Goal: Transaction & Acquisition: Book appointment/travel/reservation

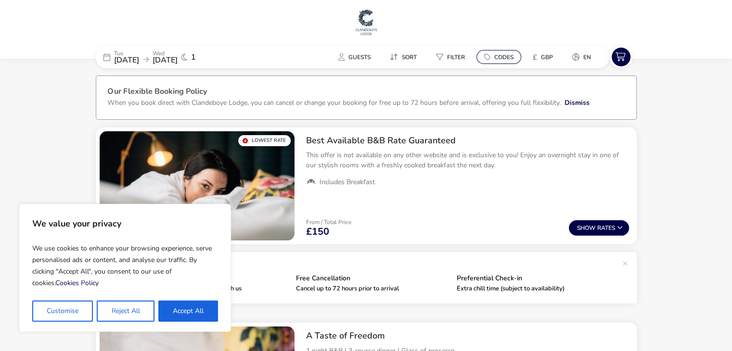
click at [497, 52] on button "Codes" at bounding box center [498, 57] width 45 height 14
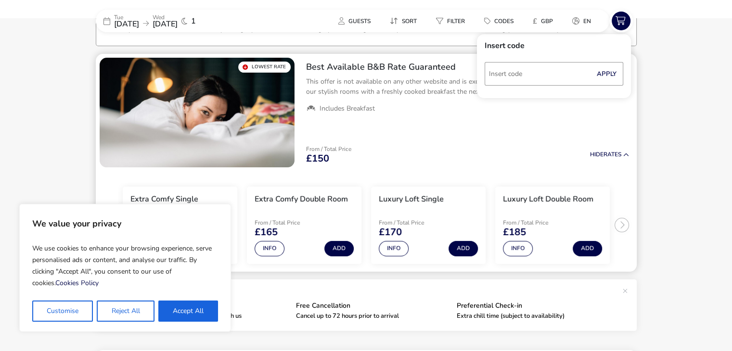
scroll to position [77, 0]
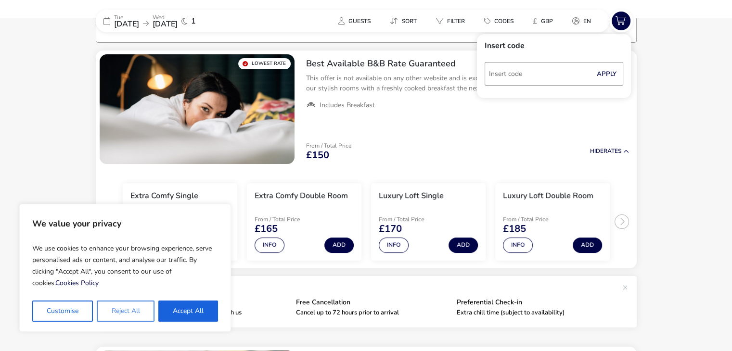
click at [135, 315] on button "Reject All" at bounding box center [125, 311] width 57 height 21
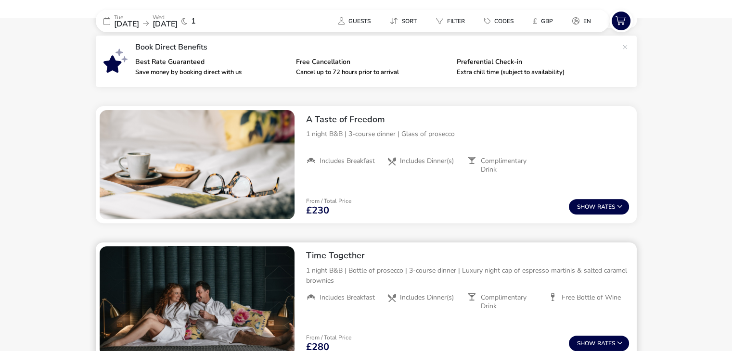
scroll to position [366, 0]
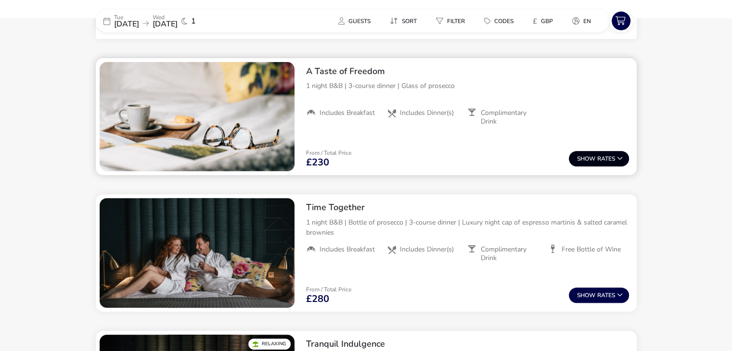
click at [589, 161] on span "Show" at bounding box center [587, 159] width 20 height 6
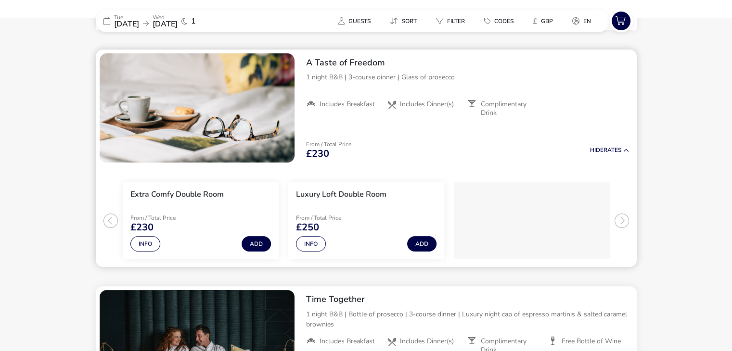
scroll to position [375, 0]
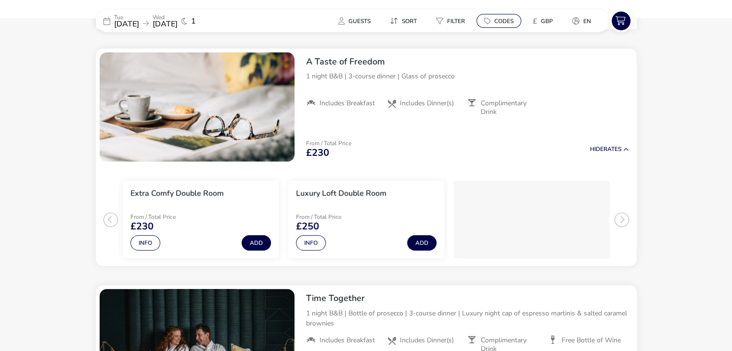
drag, startPoint x: 507, startPoint y: 16, endPoint x: 500, endPoint y: 17, distance: 7.3
click at [508, 16] on button "Codes" at bounding box center [498, 21] width 45 height 14
type input "RORY20"
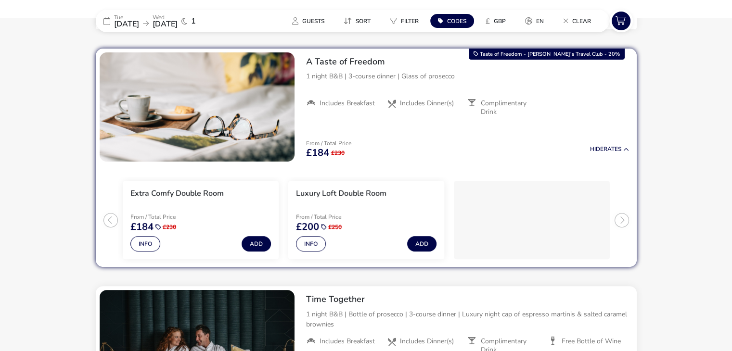
click at [177, 26] on span "[DATE]" at bounding box center [164, 24] width 25 height 11
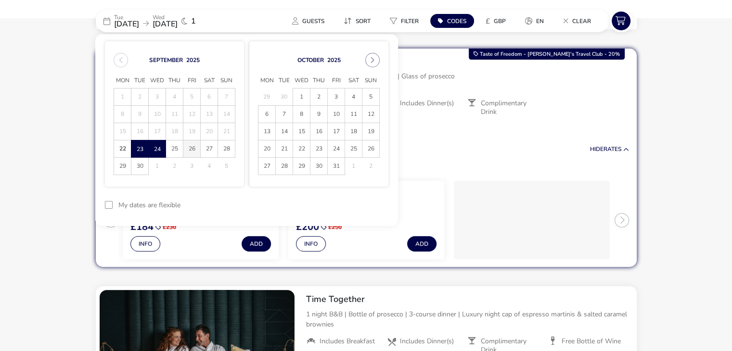
click at [186, 148] on span "26" at bounding box center [191, 148] width 17 height 17
click at [203, 148] on span "27" at bounding box center [209, 148] width 17 height 17
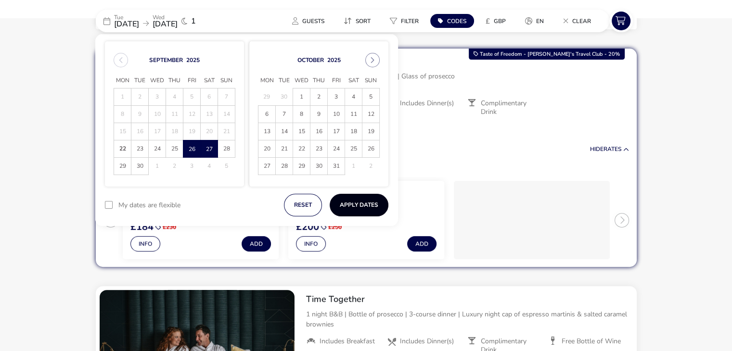
click at [364, 206] on button "Apply Dates" at bounding box center [358, 205] width 59 height 23
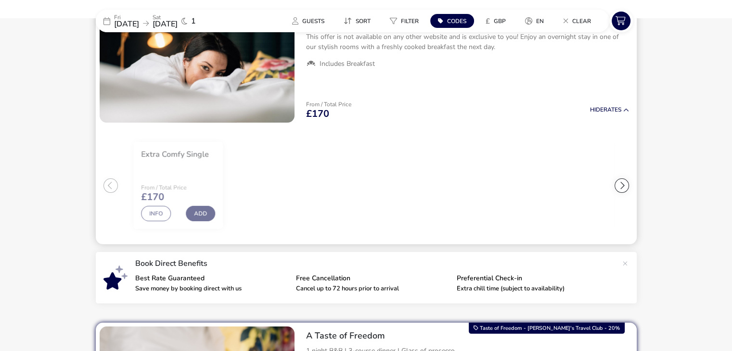
scroll to position [31, 0]
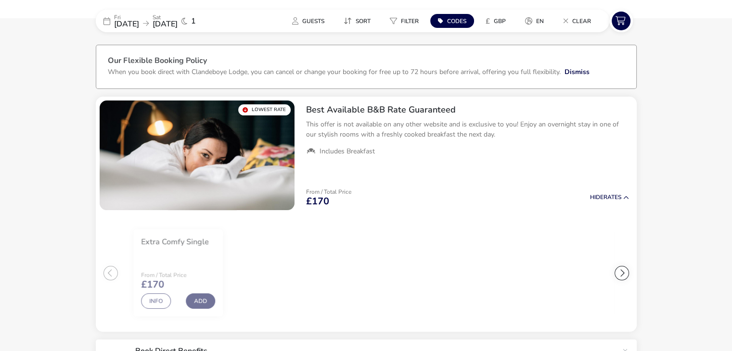
click at [139, 22] on span "[DATE]" at bounding box center [126, 24] width 25 height 11
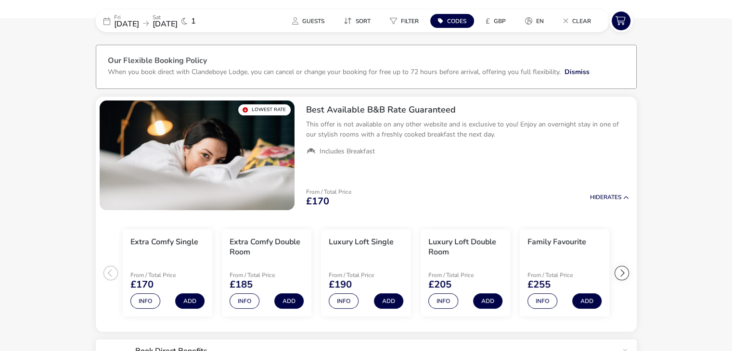
click at [139, 24] on span "[DATE]" at bounding box center [126, 24] width 25 height 11
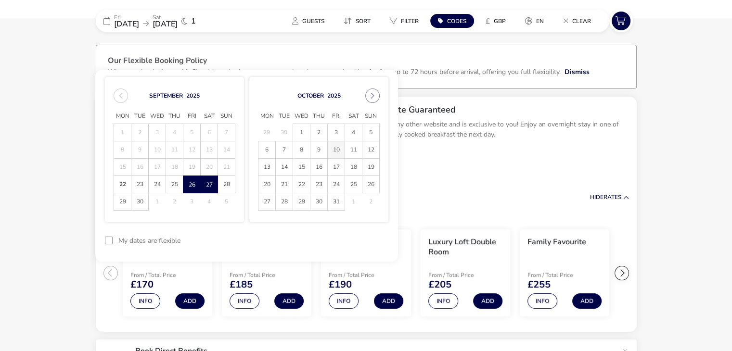
click at [333, 149] on span "10" at bounding box center [336, 149] width 17 height 17
click at [348, 149] on span "11" at bounding box center [353, 149] width 17 height 17
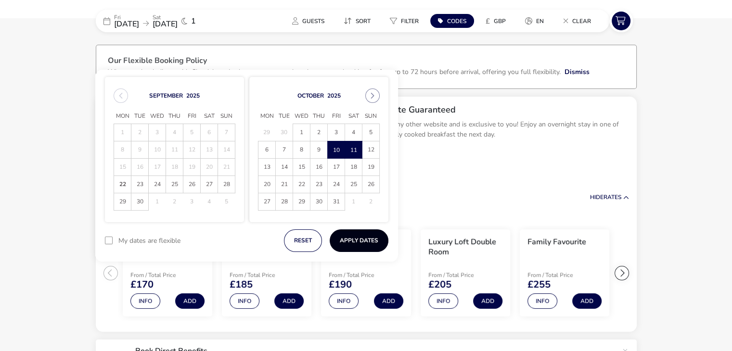
click at [351, 246] on button "Apply Dates" at bounding box center [358, 240] width 59 height 23
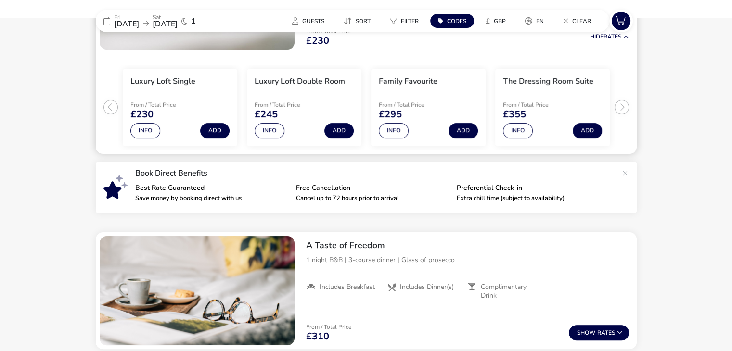
scroll to position [175, 0]
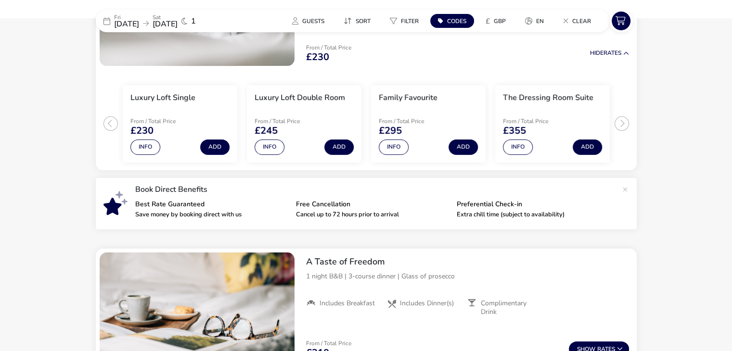
click at [130, 24] on span "[DATE]" at bounding box center [126, 24] width 25 height 11
click at [147, 11] on div "[DATE] [DATE] 1" at bounding box center [168, 21] width 144 height 23
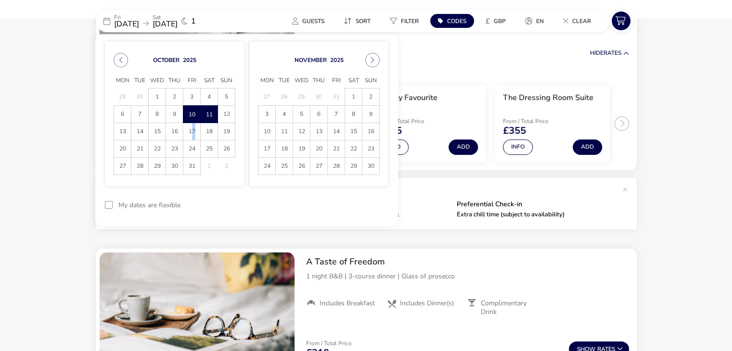
click at [190, 126] on span "17" at bounding box center [191, 131] width 17 height 17
click at [209, 128] on span "18" at bounding box center [209, 131] width 17 height 17
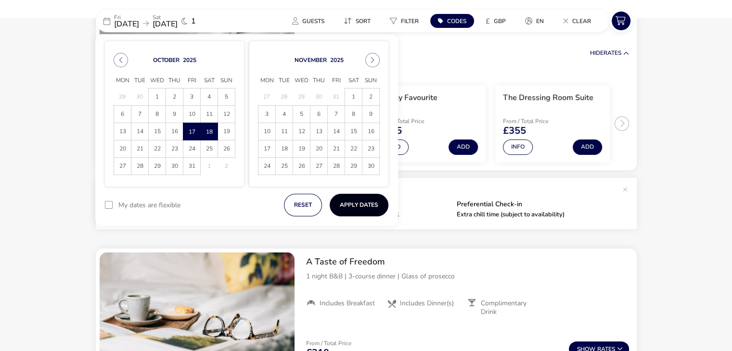
click at [350, 207] on button "Apply Dates" at bounding box center [358, 205] width 59 height 23
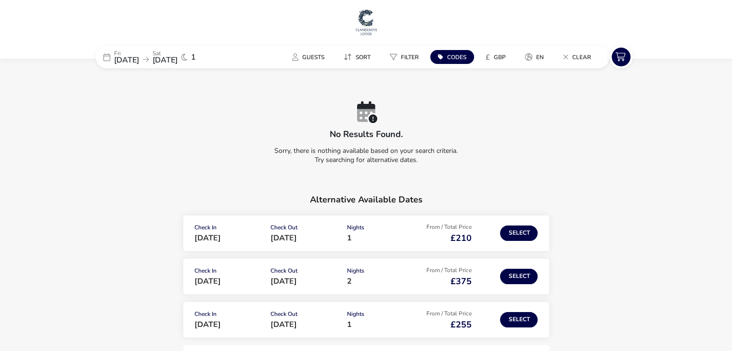
click at [126, 60] on span "[DATE]" at bounding box center [126, 60] width 25 height 11
click at [139, 52] on p "Fri" at bounding box center [126, 54] width 25 height 6
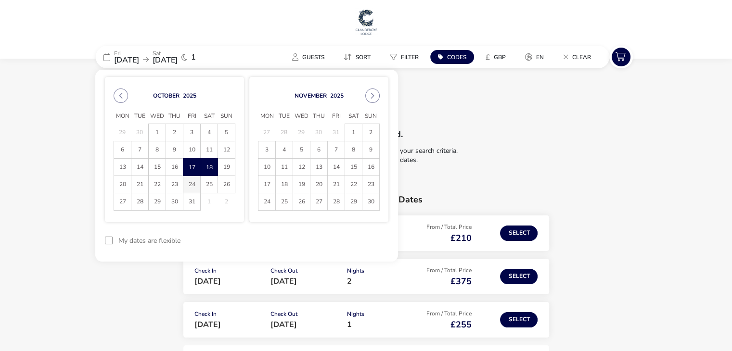
click at [187, 185] on span "24" at bounding box center [191, 184] width 17 height 17
click at [213, 184] on span "25" at bounding box center [209, 184] width 17 height 17
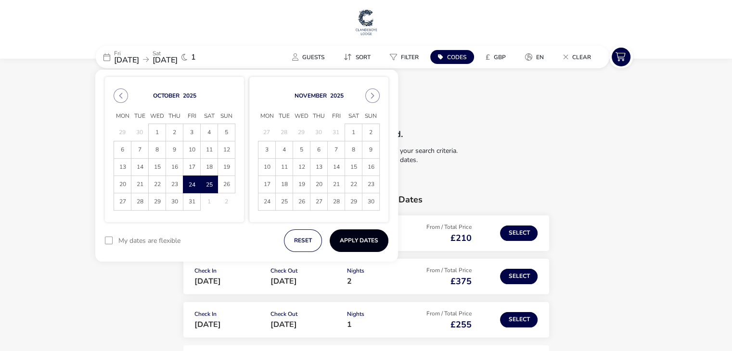
click at [369, 236] on button "Apply Dates" at bounding box center [358, 240] width 59 height 23
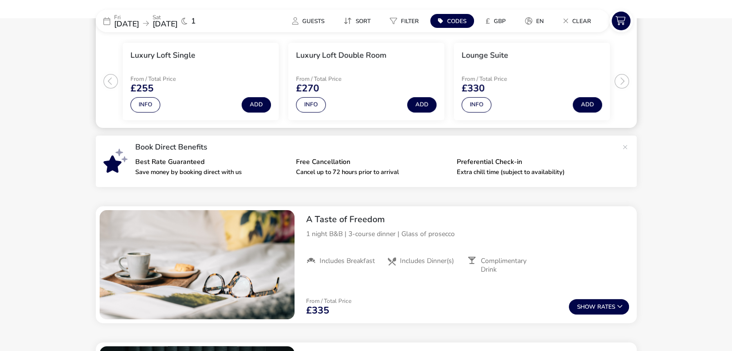
scroll to position [223, 0]
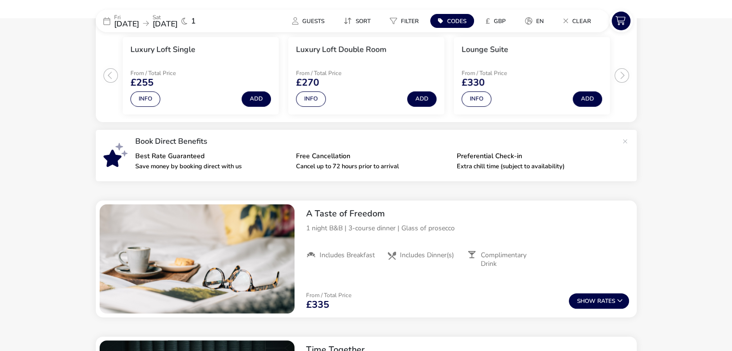
click at [443, 18] on icon at bounding box center [440, 21] width 5 height 6
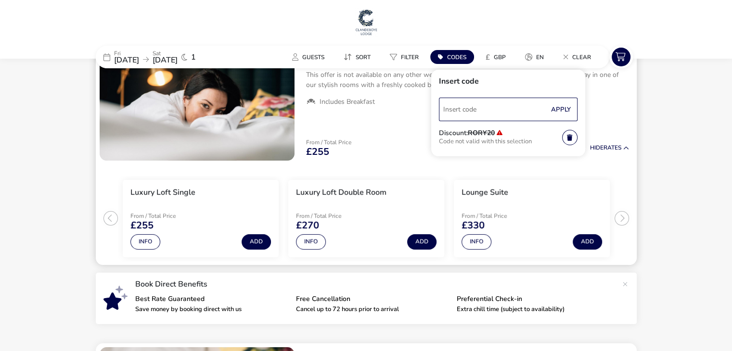
scroll to position [0, 0]
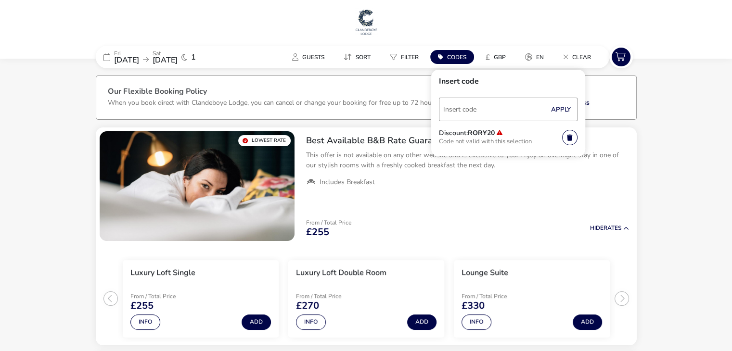
click at [139, 56] on span "[DATE]" at bounding box center [126, 60] width 25 height 11
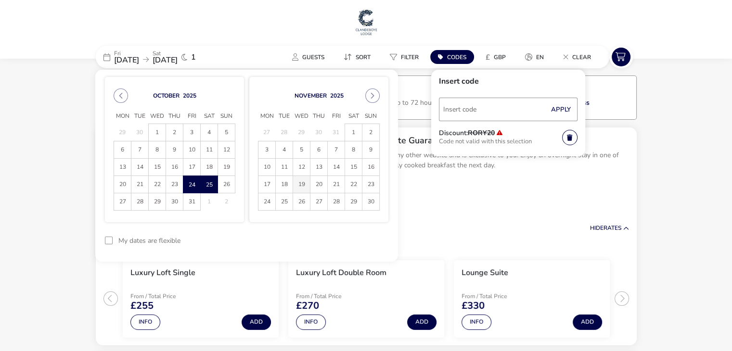
click at [302, 180] on span "19" at bounding box center [301, 184] width 17 height 17
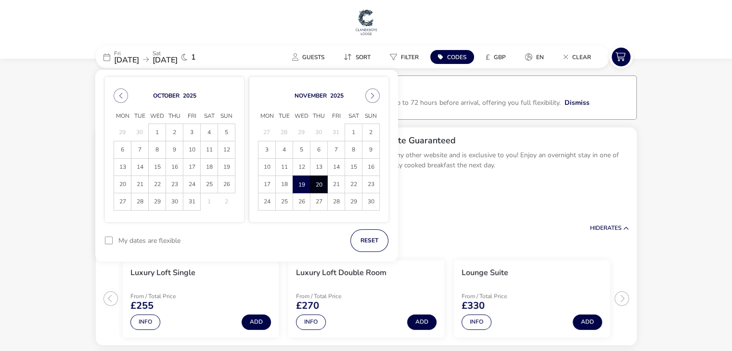
click at [313, 180] on span "20" at bounding box center [318, 184] width 17 height 17
click at [353, 248] on button "Apply Dates" at bounding box center [358, 240] width 59 height 23
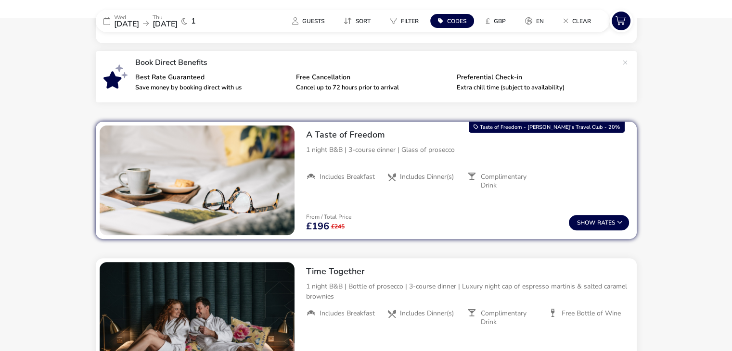
scroll to position [319, 0]
click at [126, 20] on span "[DATE]" at bounding box center [126, 24] width 25 height 11
click at [120, 22] on span "[DATE]" at bounding box center [126, 24] width 25 height 11
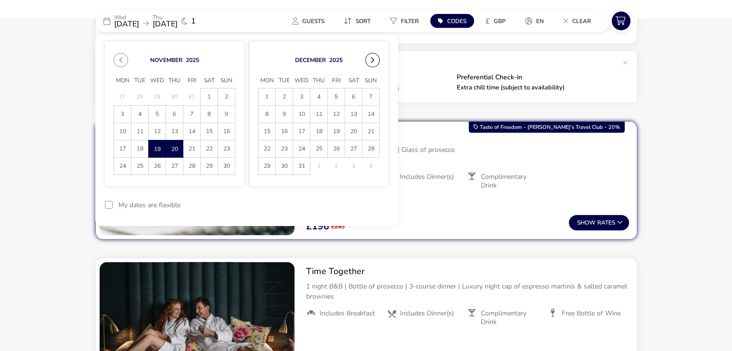
click at [373, 62] on button "Next Month" at bounding box center [372, 60] width 14 height 14
click at [334, 95] on span "2" at bounding box center [336, 97] width 17 height 17
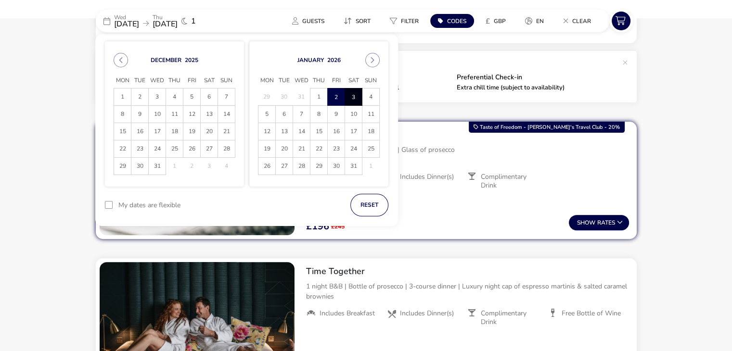
click at [352, 100] on span "3" at bounding box center [353, 97] width 17 height 17
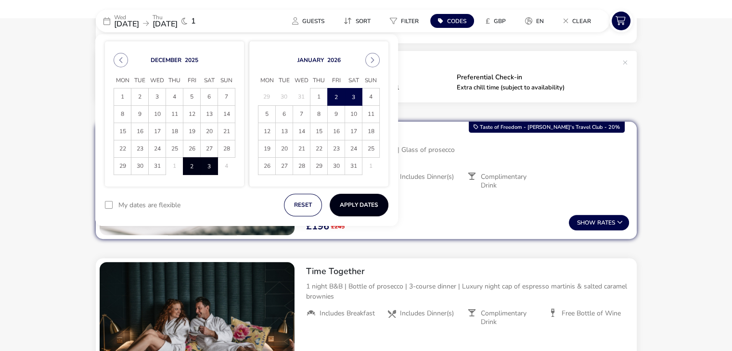
click at [360, 209] on button "Apply Dates" at bounding box center [358, 205] width 59 height 23
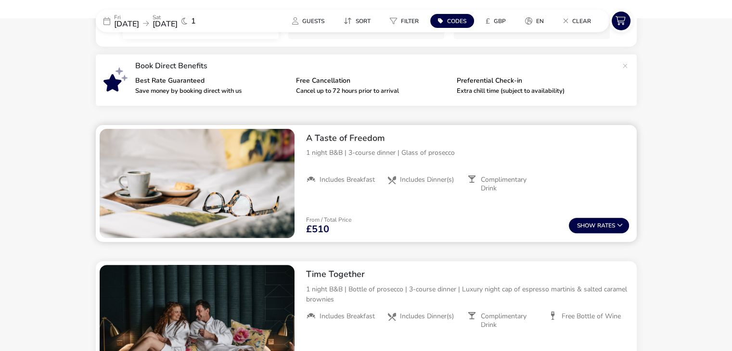
scroll to position [277, 0]
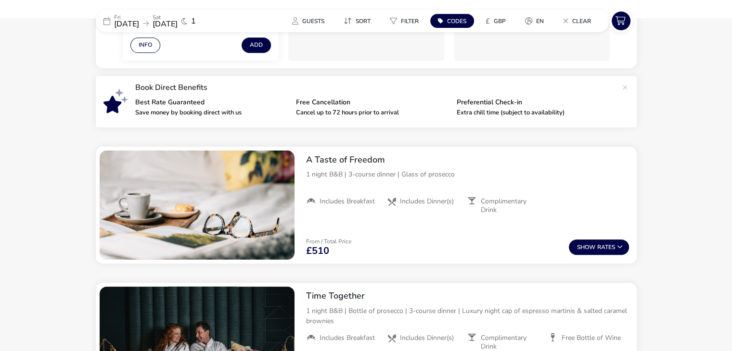
click at [115, 19] on span "[DATE]" at bounding box center [126, 24] width 25 height 11
click at [132, 19] on span "[DATE]" at bounding box center [126, 24] width 25 height 11
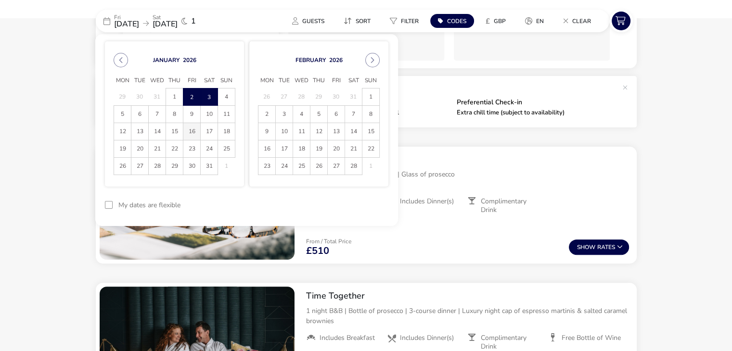
click at [187, 128] on span "16" at bounding box center [191, 131] width 17 height 17
click at [218, 129] on span "18" at bounding box center [226, 131] width 17 height 17
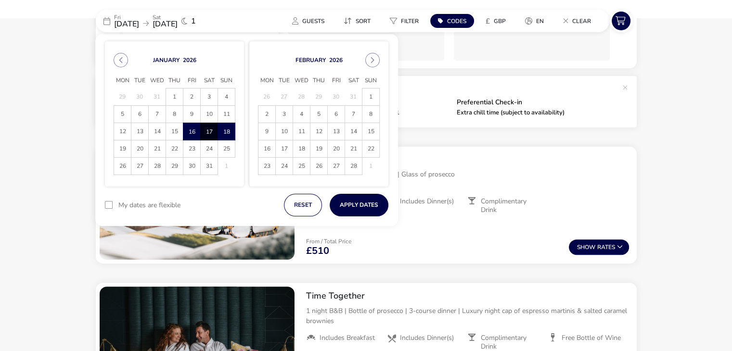
click at [208, 133] on span "17" at bounding box center [209, 131] width 17 height 17
click at [188, 132] on span "16" at bounding box center [191, 131] width 17 height 17
drag, startPoint x: 204, startPoint y: 129, endPoint x: 211, endPoint y: 129, distance: 6.8
click at [205, 129] on span "17" at bounding box center [209, 131] width 17 height 17
click at [356, 202] on button "Apply Dates" at bounding box center [358, 205] width 59 height 23
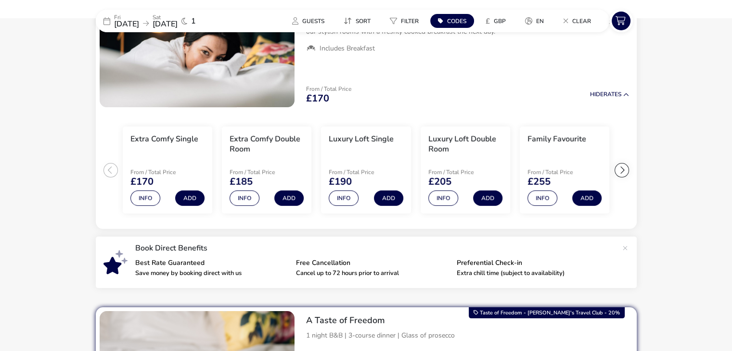
scroll to position [223, 0]
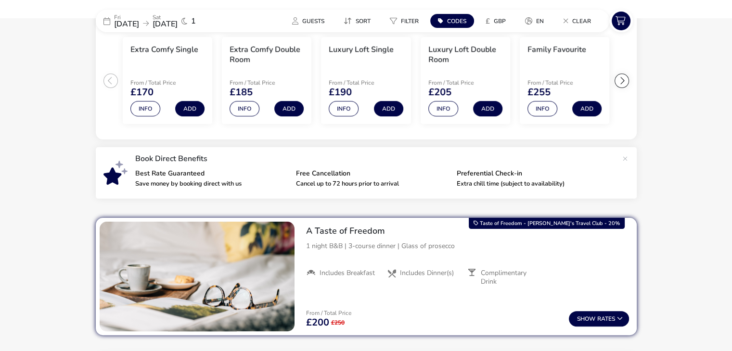
click at [133, 25] on span "[DATE]" at bounding box center [126, 24] width 25 height 11
click at [106, 27] on div "[DATE] [DATE] 1" at bounding box center [168, 21] width 144 height 23
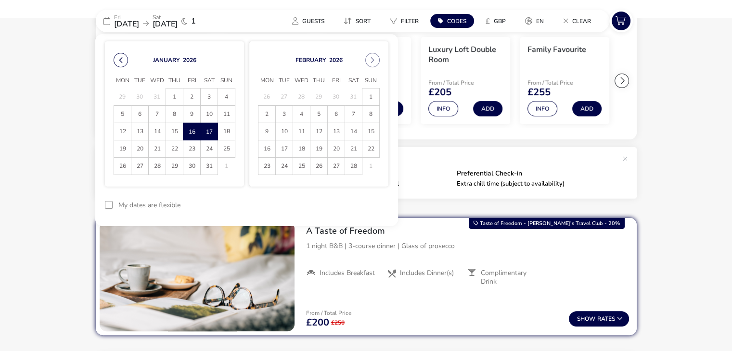
click at [115, 62] on button "Previous Month" at bounding box center [121, 60] width 14 height 14
click at [122, 62] on button "Previous Month" at bounding box center [121, 60] width 14 height 14
click at [331, 101] on span "3" at bounding box center [336, 97] width 17 height 17
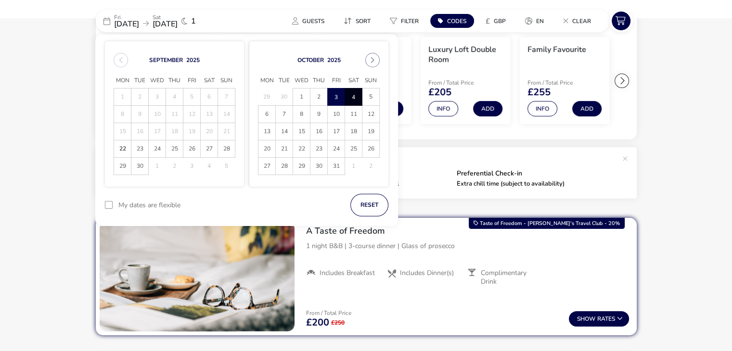
click at [353, 93] on span "4" at bounding box center [353, 97] width 17 height 17
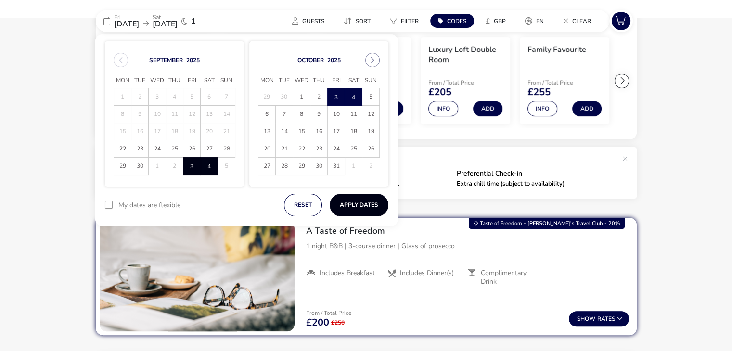
click at [366, 204] on button "Apply Dates" at bounding box center [358, 205] width 59 height 23
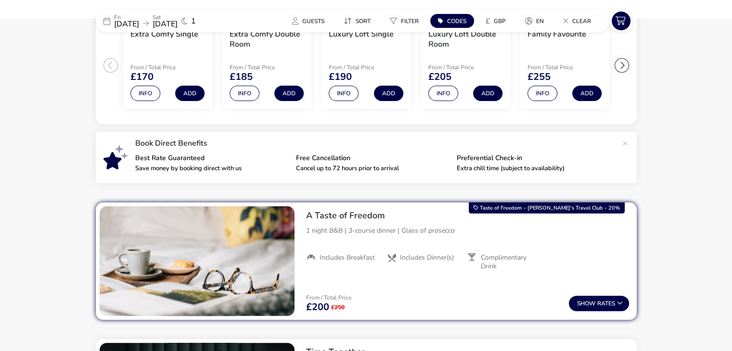
scroll to position [228, 0]
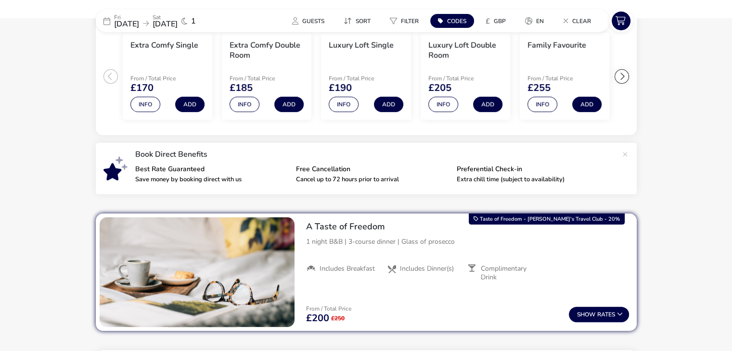
click at [139, 27] on span "[DATE]" at bounding box center [126, 24] width 25 height 11
click at [131, 27] on span "[DATE]" at bounding box center [126, 24] width 25 height 11
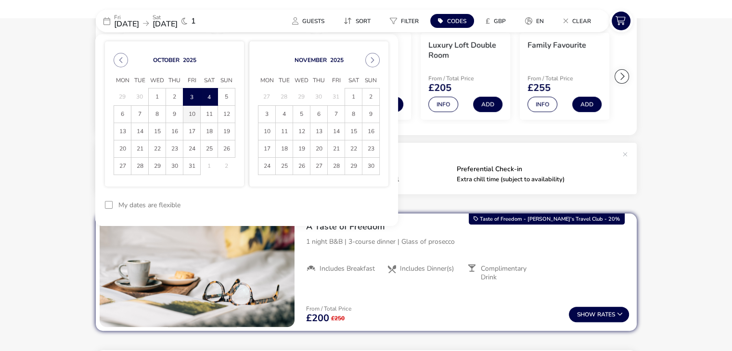
click at [188, 112] on span "10" at bounding box center [191, 114] width 17 height 17
click at [224, 116] on span "12" at bounding box center [226, 114] width 17 height 17
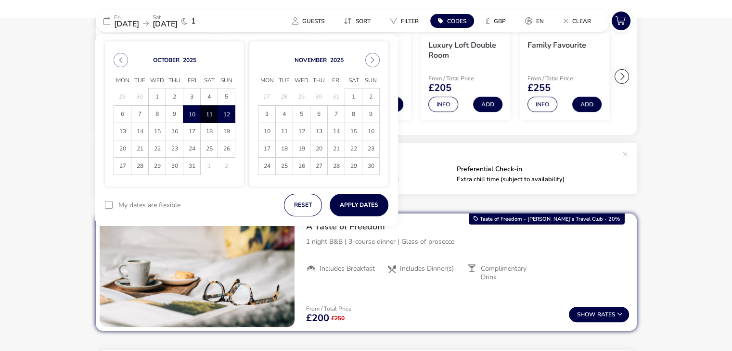
click at [194, 115] on span "10" at bounding box center [192, 114] width 16 height 17
click at [208, 114] on span "11" at bounding box center [209, 114] width 17 height 17
click at [354, 203] on button "Apply Dates" at bounding box center [358, 205] width 59 height 23
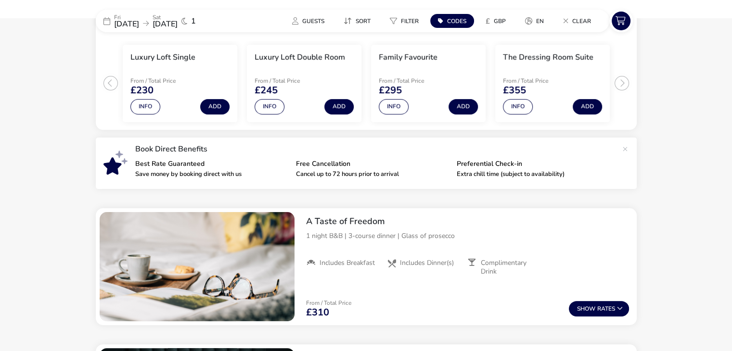
scroll to position [216, 0]
click at [135, 19] on span "[DATE]" at bounding box center [126, 24] width 25 height 11
click at [139, 21] on span "[DATE]" at bounding box center [126, 24] width 25 height 11
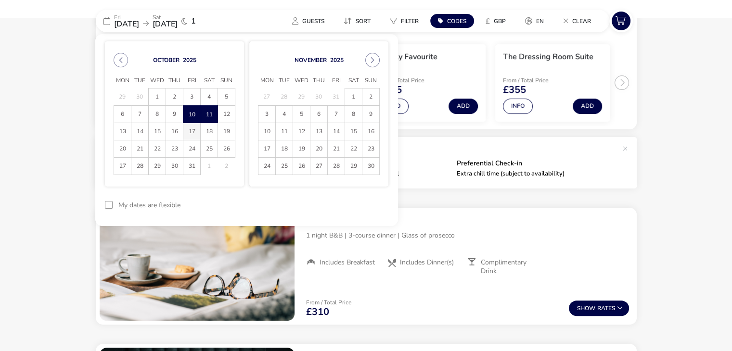
click at [185, 132] on span "17" at bounding box center [191, 131] width 17 height 17
click at [203, 130] on span "18" at bounding box center [209, 131] width 17 height 17
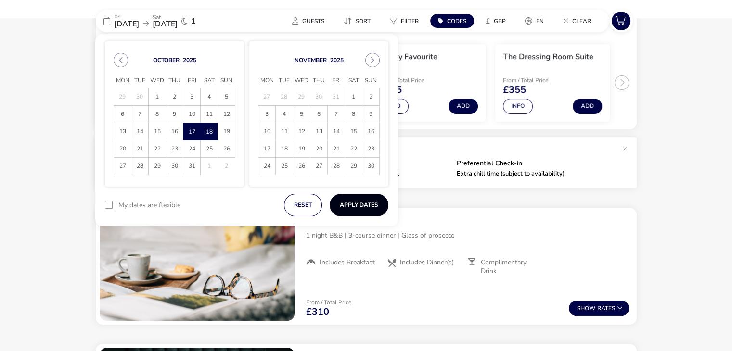
click at [357, 207] on button "Apply Dates" at bounding box center [358, 205] width 59 height 23
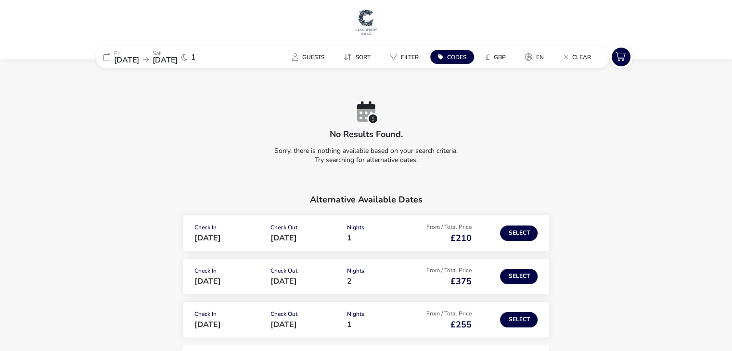
click at [135, 62] on span "[DATE]" at bounding box center [126, 60] width 25 height 11
click at [133, 51] on p "Fri" at bounding box center [126, 54] width 25 height 6
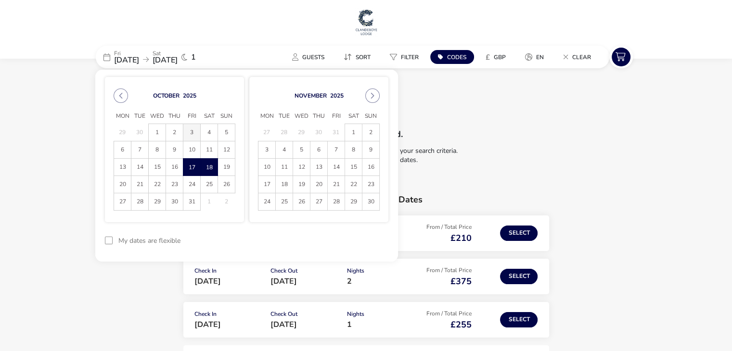
click at [187, 136] on span "3" at bounding box center [191, 132] width 17 height 17
click at [208, 132] on span "4" at bounding box center [209, 132] width 17 height 17
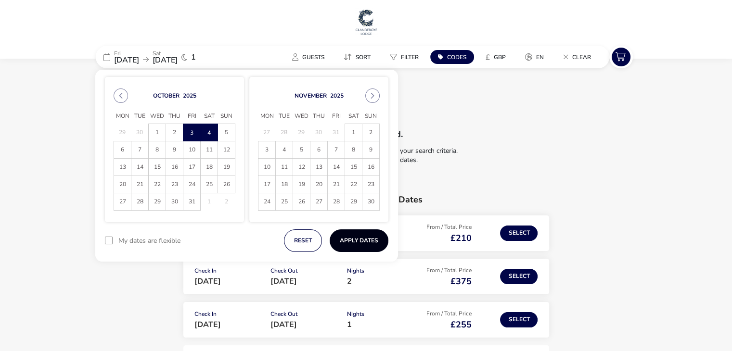
click at [383, 241] on button "Apply Dates" at bounding box center [358, 240] width 59 height 23
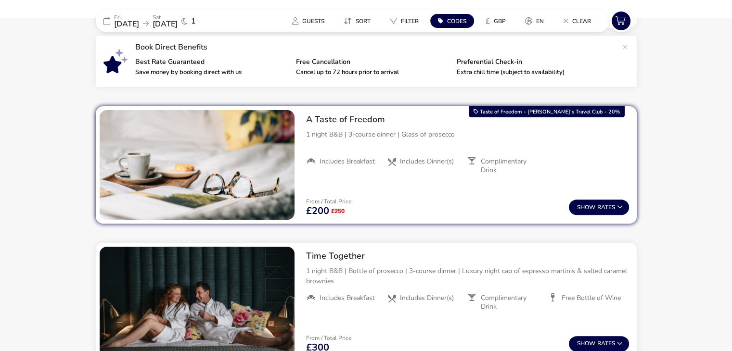
scroll to position [335, 0]
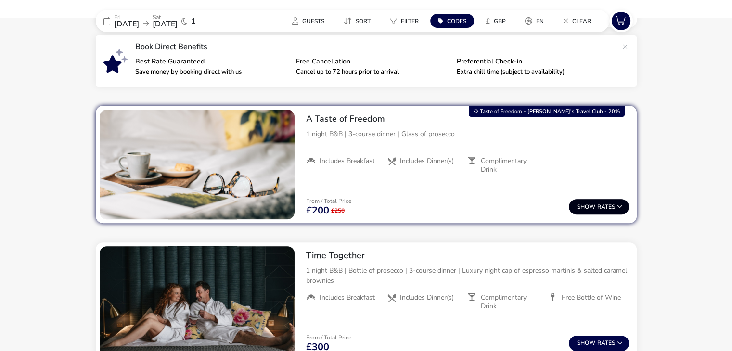
click at [609, 208] on button "Show Rates" at bounding box center [599, 206] width 60 height 15
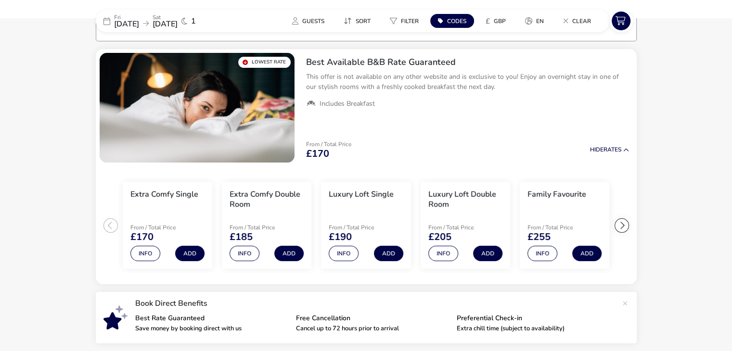
scroll to position [0, 0]
